Goal: Feedback & Contribution: Submit feedback/report problem

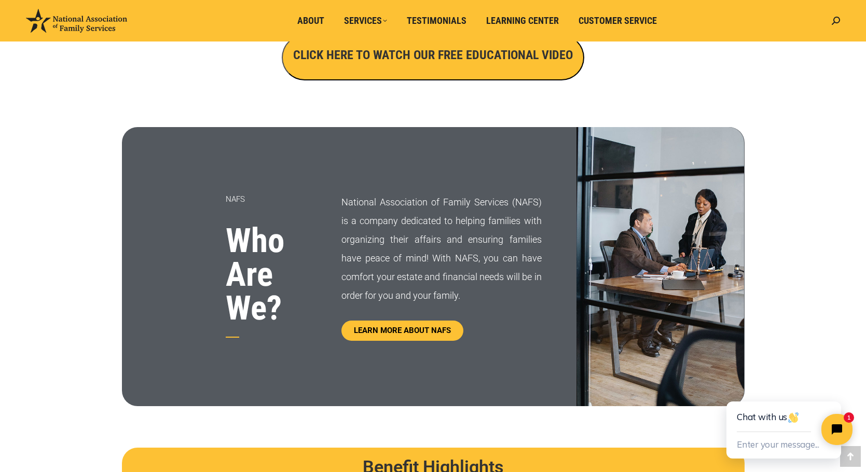
scroll to position [282, 0]
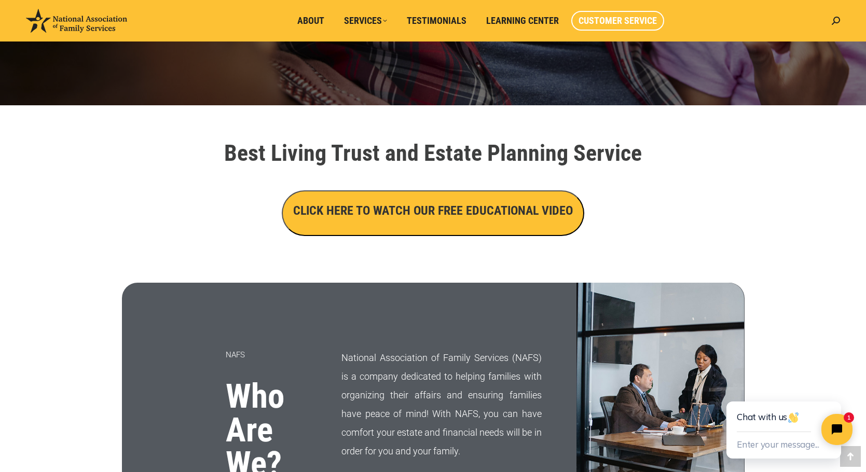
click at [626, 23] on span "Customer Service" at bounding box center [618, 20] width 78 height 11
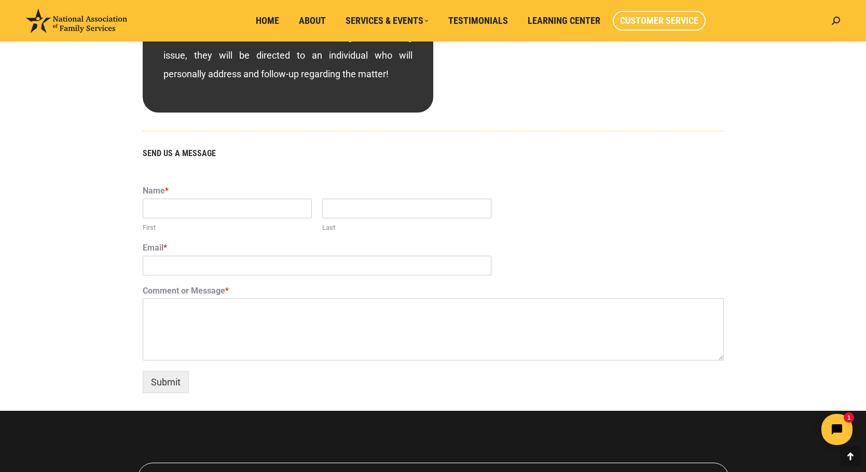
scroll to position [571, 0]
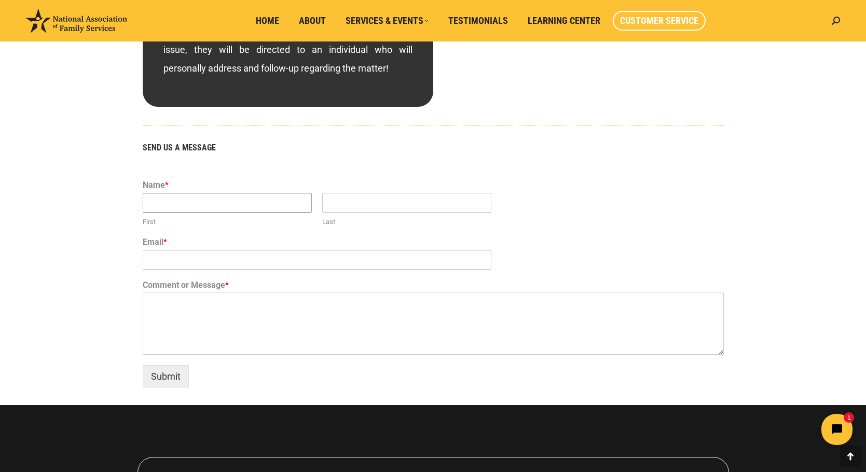
click at [237, 198] on input "First" at bounding box center [227, 203] width 169 height 20
type input "Max"
type input "Parubrub"
click at [255, 265] on input "mparubrub@netzero.com" at bounding box center [317, 260] width 349 height 20
type input "mparubrub@outlook.com"
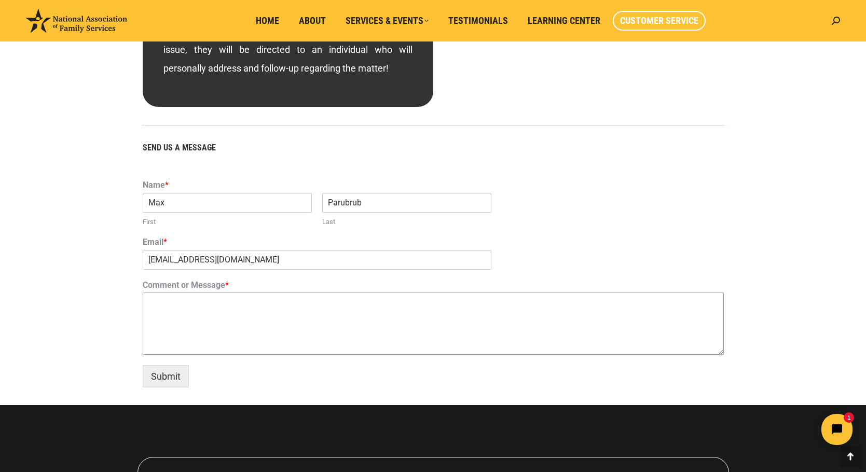
click at [212, 304] on textarea "Comment or Message *" at bounding box center [433, 324] width 581 height 62
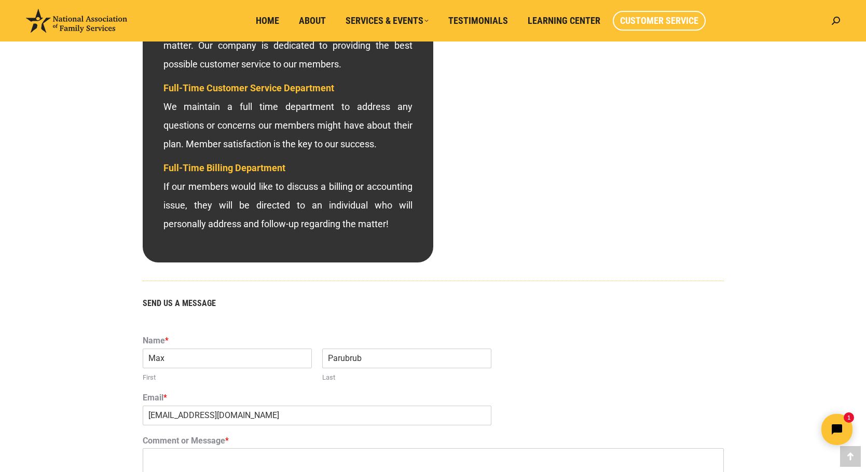
scroll to position [675, 0]
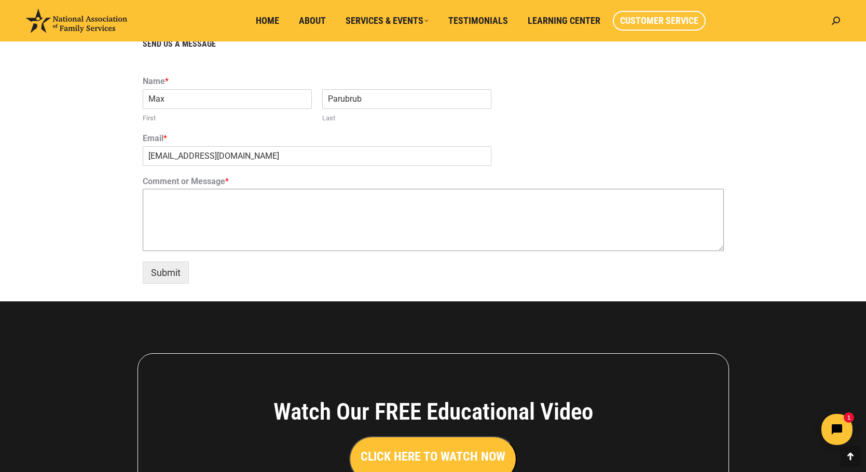
click at [231, 210] on textarea "Comment or Message *" at bounding box center [433, 220] width 581 height 62
type textarea "I"
type textarea "N"
click at [149, 197] on textarea "I completed my Living Trust with NAFS in March 2025" at bounding box center [433, 220] width 581 height 62
click at [154, 196] on textarea "I completed my Living Trust with NAFS in March 2025" at bounding box center [433, 220] width 581 height 62
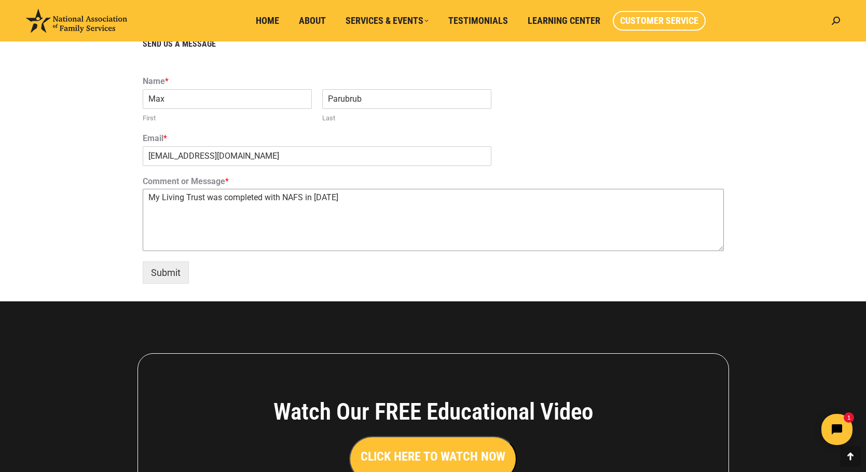
click at [150, 196] on textarea "My Living Trust was completed with NAFS in March 2025" at bounding box center [433, 220] width 581 height 62
drag, startPoint x: 380, startPoint y: 207, endPoint x: 240, endPoint y: 198, distance: 139.9
click at [240, 198] on textarea "My Living Trust was completed with NAFS in March 2025" at bounding box center [433, 220] width 581 height 62
drag, startPoint x: 377, startPoint y: 202, endPoint x: 126, endPoint y: 197, distance: 251.7
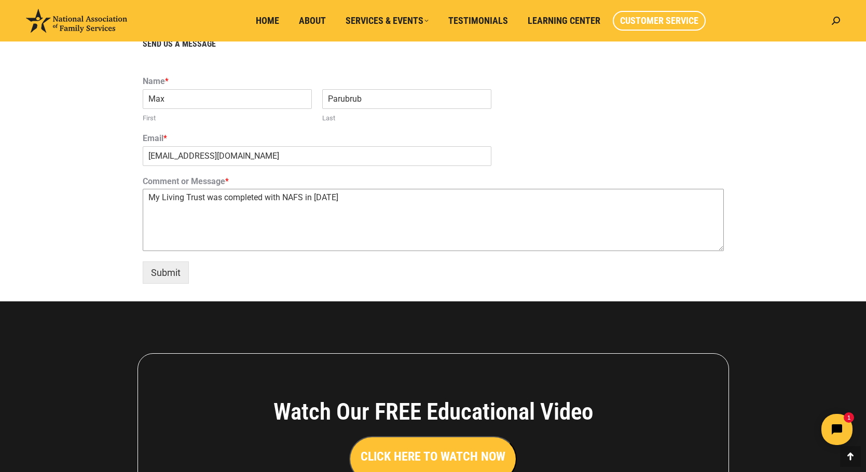
click at [126, 197] on section "SEND US A MESSAGE Name * Max First Parubrub Last Email * mparubrub@outlook.com …" at bounding box center [433, 168] width 623 height 267
drag, startPoint x: 401, startPoint y: 201, endPoint x: 121, endPoint y: 196, distance: 279.7
paste textarea "wife and I are happy to have completed our Living Trust with NAFS in March 2025…"
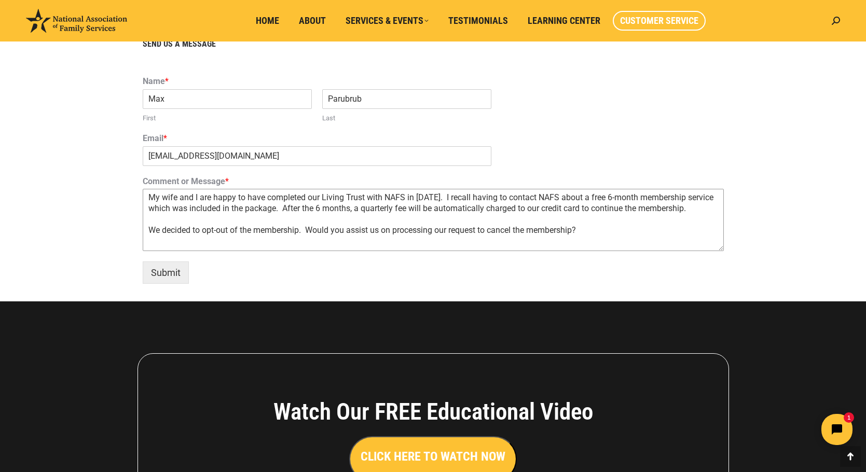
click at [149, 242] on textarea "My wife and I are happy to have completed our Living Trust with NAFS in March 2…" at bounding box center [433, 220] width 581 height 62
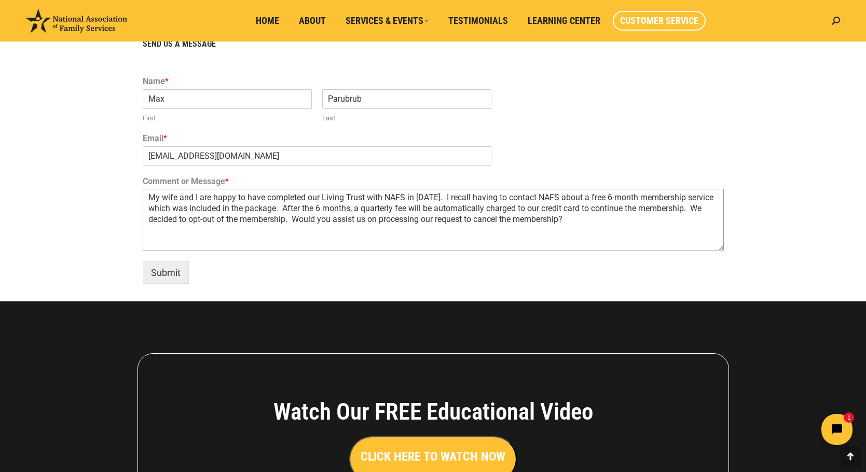
click at [452, 222] on textarea "My wife and I are happy to have completed our Living Trust with NAFS in March 2…" at bounding box center [433, 220] width 581 height 62
click at [637, 217] on textarea "My wife and I are happy to have completed our Living Trust with NAFS in March 2…" at bounding box center [433, 220] width 581 height 62
drag, startPoint x: 362, startPoint y: 219, endPoint x: 425, endPoint y: 225, distance: 63.6
click at [425, 225] on textarea "My wife and I are happy to have completed our Living Trust with NAFS in March 2…" at bounding box center [433, 220] width 581 height 62
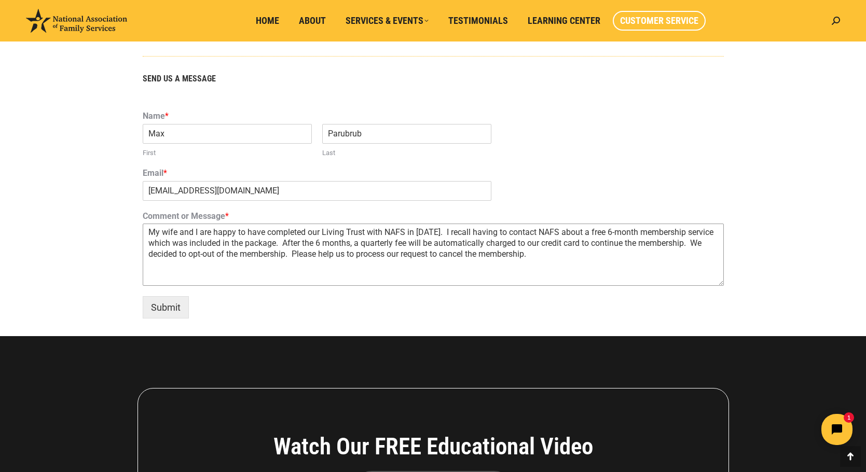
scroll to position [778, 0]
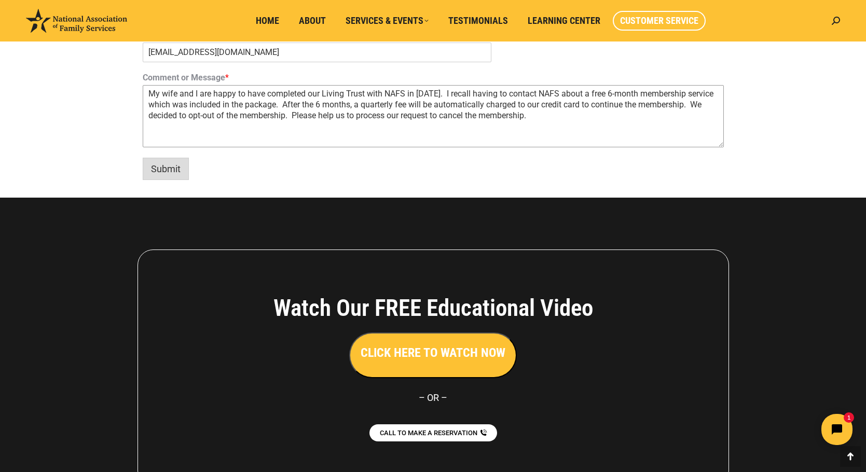
type textarea "My wife and I are happy to have completed our Living Trust with NAFS in March 2…"
click at [166, 170] on button "Submit" at bounding box center [166, 169] width 46 height 22
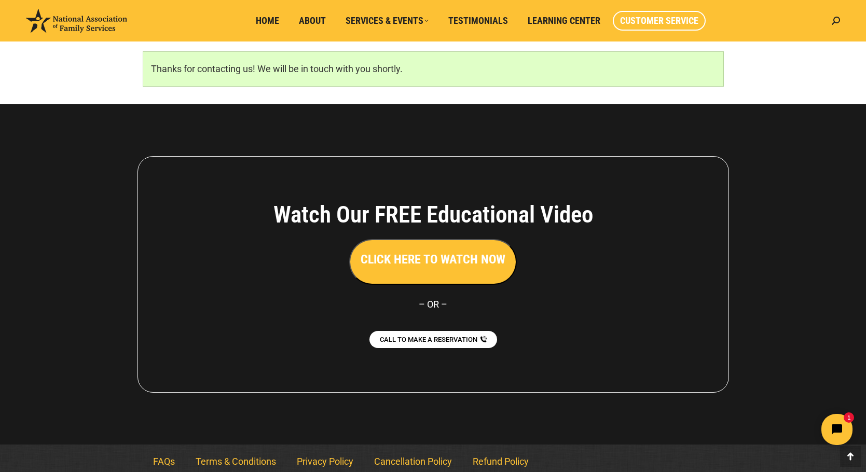
scroll to position [694, 0]
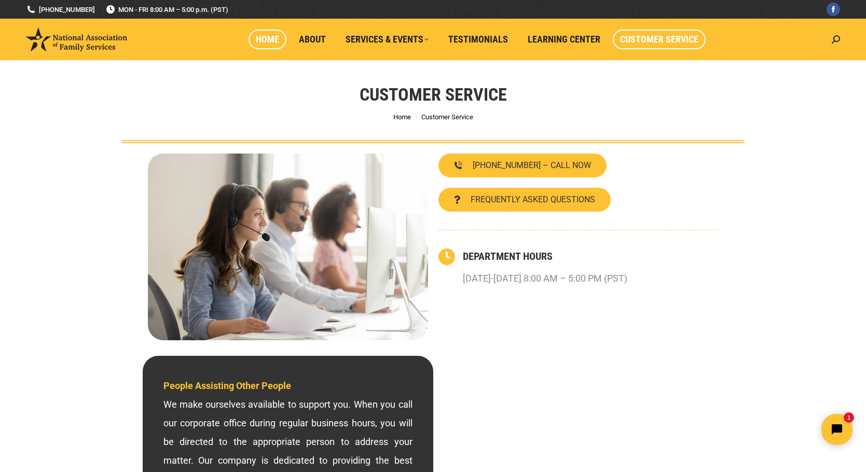
click at [275, 42] on span "Home" at bounding box center [267, 39] width 23 height 11
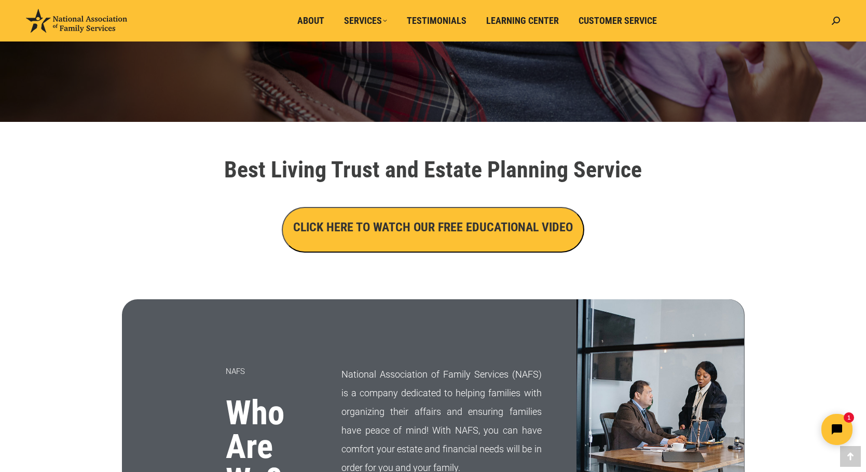
scroll to position [259, 0]
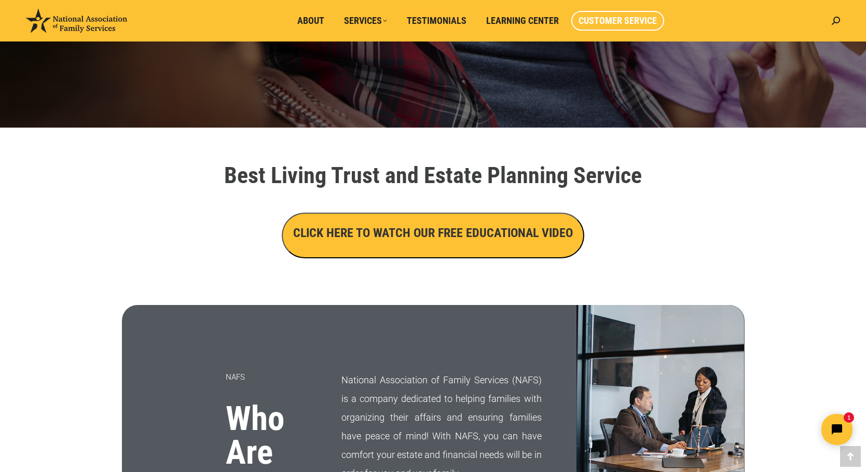
click at [600, 26] on link "Customer Service" at bounding box center [617, 21] width 93 height 20
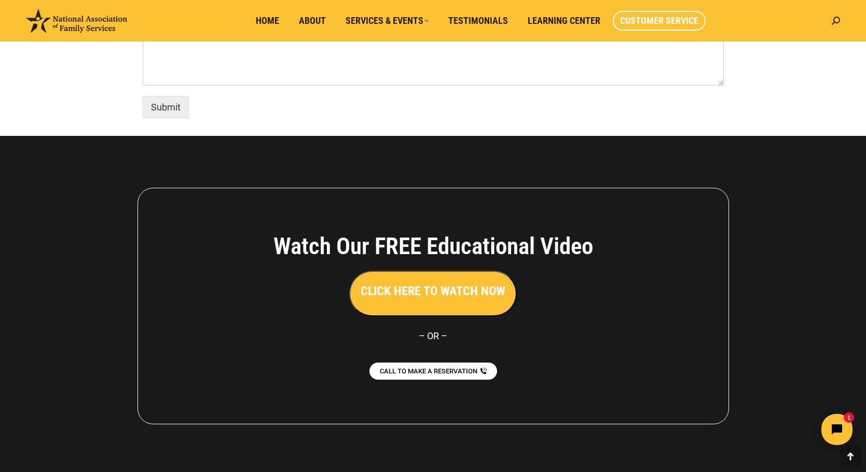
scroll to position [879, 0]
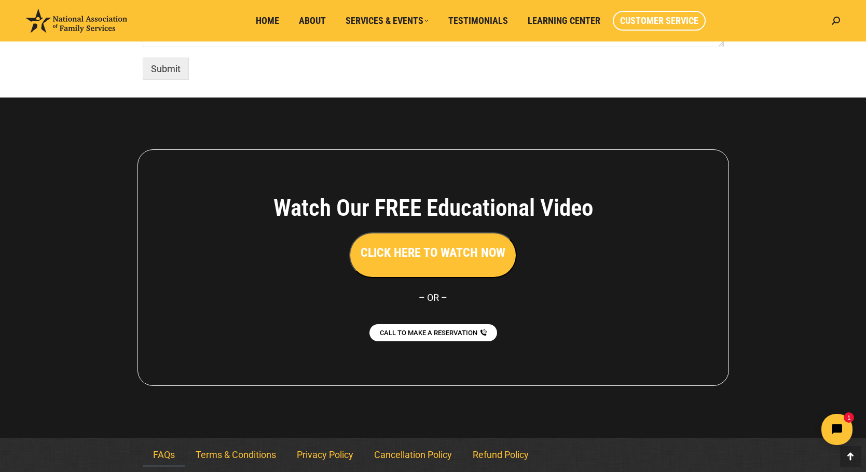
click at [163, 456] on link "FAQs" at bounding box center [164, 455] width 43 height 24
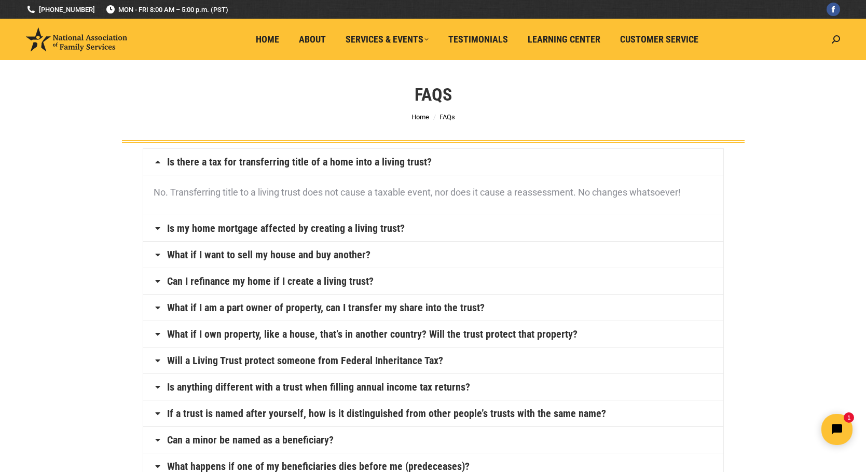
click at [417, 117] on li "Home" at bounding box center [420, 117] width 18 height 12
click at [418, 117] on li "Home" at bounding box center [420, 117] width 18 height 12
click at [421, 115] on span "Home" at bounding box center [420, 117] width 18 height 8
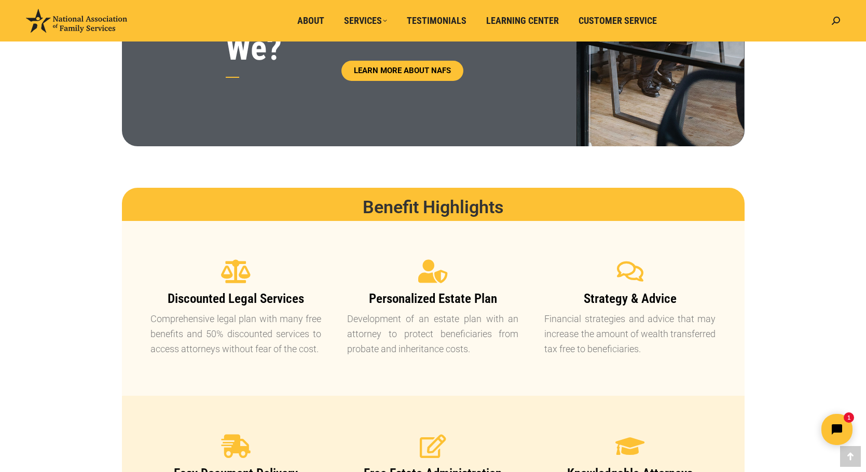
scroll to position [726, 0]
